Goal: Task Accomplishment & Management: Use online tool/utility

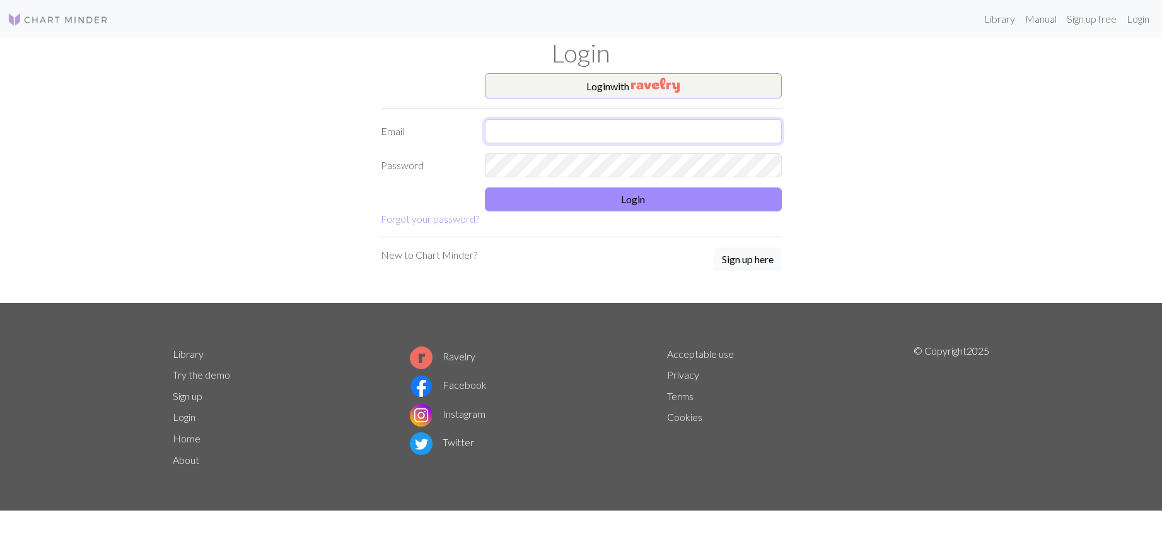
click at [548, 134] on input "text" at bounding box center [633, 131] width 297 height 24
type input "[EMAIL_ADDRESS][DOMAIN_NAME]"
click at [569, 199] on button "Login" at bounding box center [633, 199] width 297 height 24
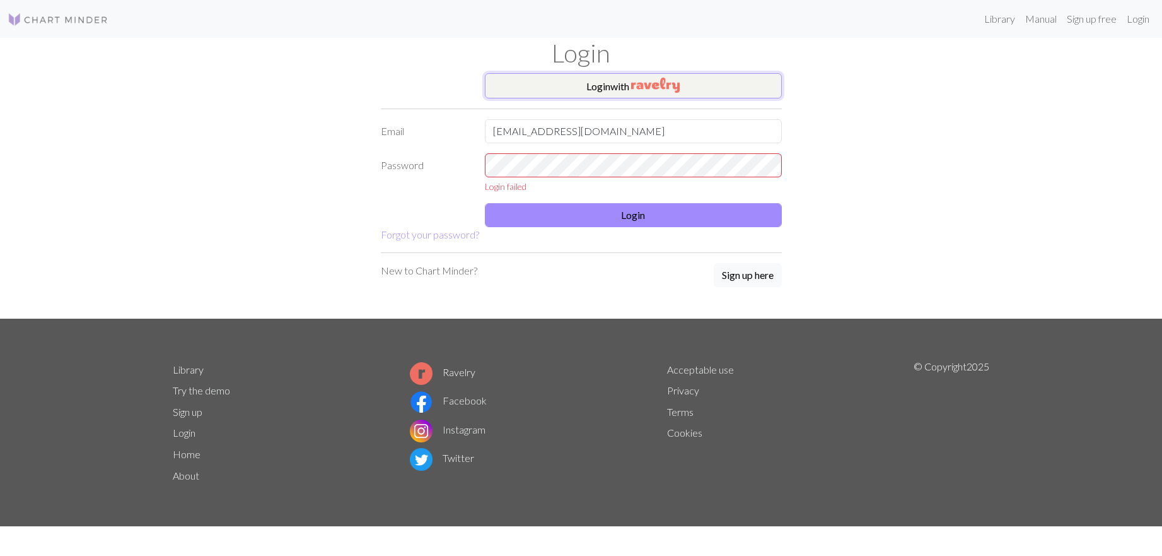
click at [575, 91] on button "Login with" at bounding box center [633, 85] width 297 height 25
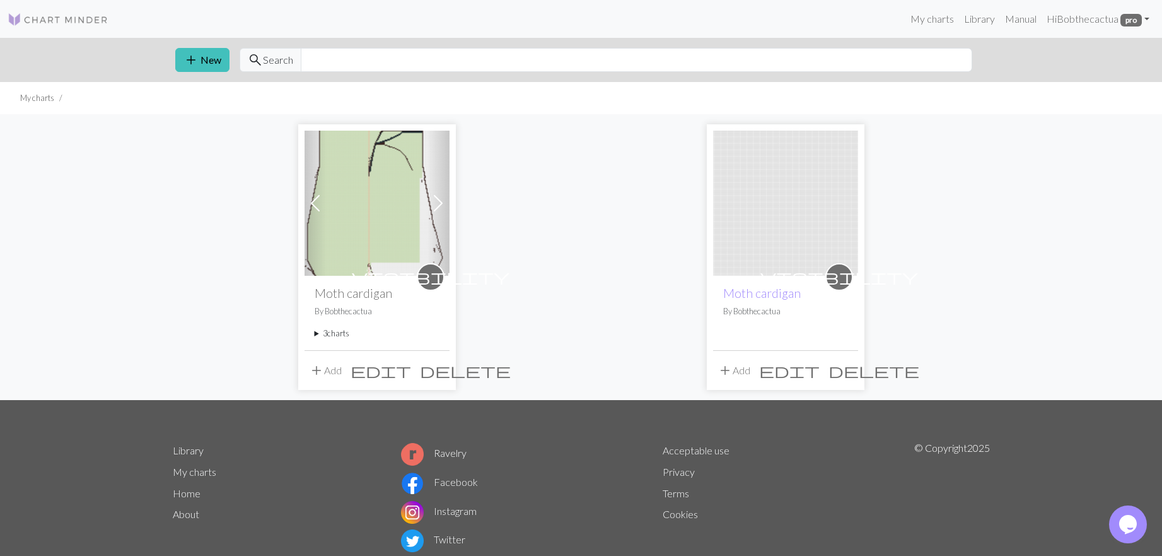
click at [391, 189] on img at bounding box center [377, 203] width 145 height 145
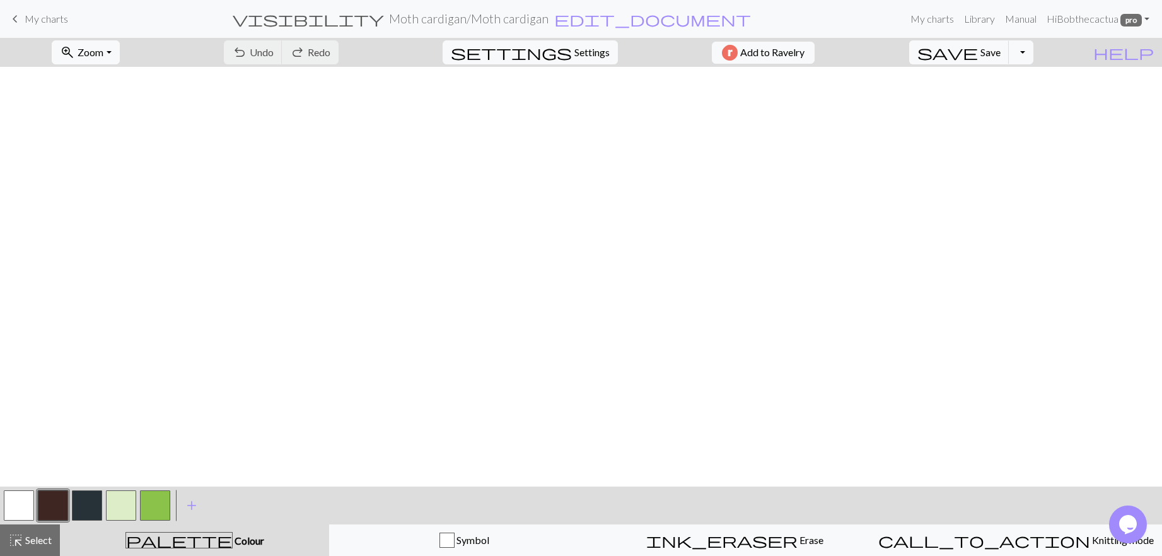
scroll to position [503, 0]
click at [744, 492] on div "< > add Add a colour" at bounding box center [581, 505] width 1162 height 38
click at [114, 59] on button "zoom_in Zoom Zoom" at bounding box center [85, 52] width 67 height 24
click at [112, 155] on button "50%" at bounding box center [102, 151] width 100 height 20
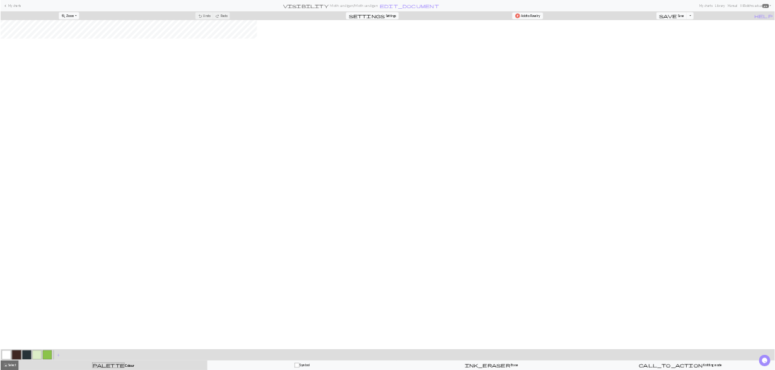
scroll to position [0, 0]
click at [194, 50] on button "zoom_in Zoom Zoom" at bounding box center [227, 52] width 67 height 24
click at [219, 54] on span "Zoom" at bounding box center [232, 52] width 26 height 12
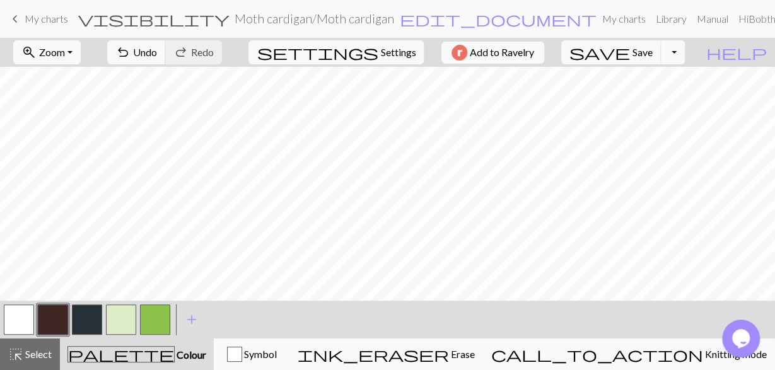
click at [81, 53] on button "zoom_in Zoom Zoom" at bounding box center [46, 52] width 67 height 24
click at [80, 173] on button "100%" at bounding box center [64, 171] width 100 height 20
